Goal: Information Seeking & Learning: Learn about a topic

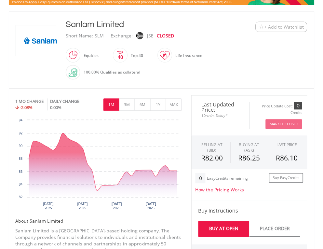
scroll to position [156, 0]
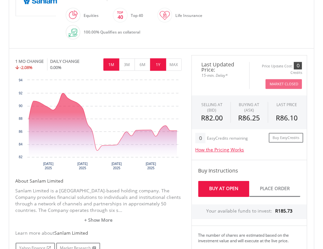
click at [161, 63] on button "1Y" at bounding box center [158, 64] width 16 height 12
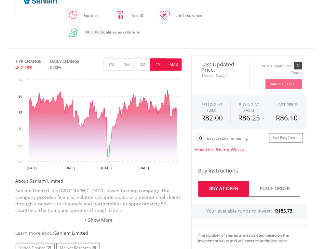
click at [171, 65] on button "MAX" at bounding box center [174, 64] width 16 height 12
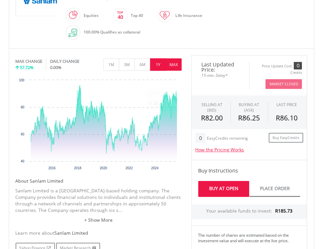
click at [162, 65] on button "1Y" at bounding box center [158, 64] width 16 height 12
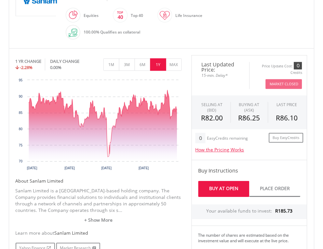
click at [66, 61] on div "DAILY CHANGE" at bounding box center [71, 61] width 42 height 6
click at [115, 65] on button "1M" at bounding box center [111, 64] width 16 height 12
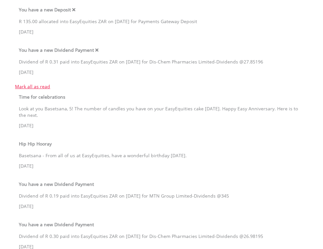
scroll to position [234, 0]
